Goal: Navigation & Orientation: Find specific page/section

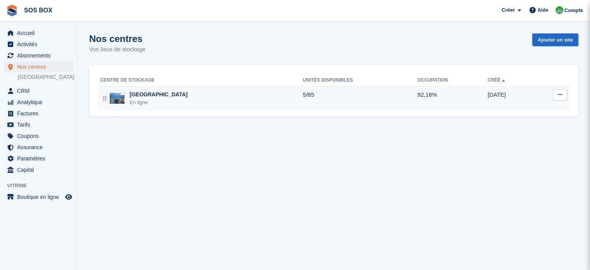
click at [144, 100] on div "En ligne" at bounding box center [159, 103] width 58 height 8
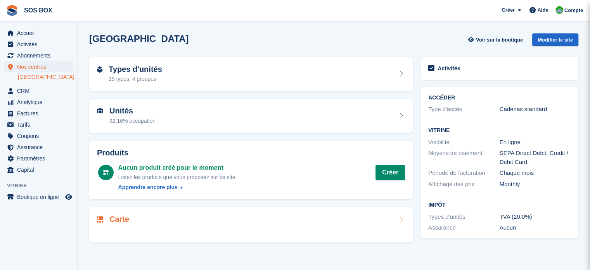
click at [126, 225] on div at bounding box center [251, 229] width 308 height 9
